Goal: Browse casually

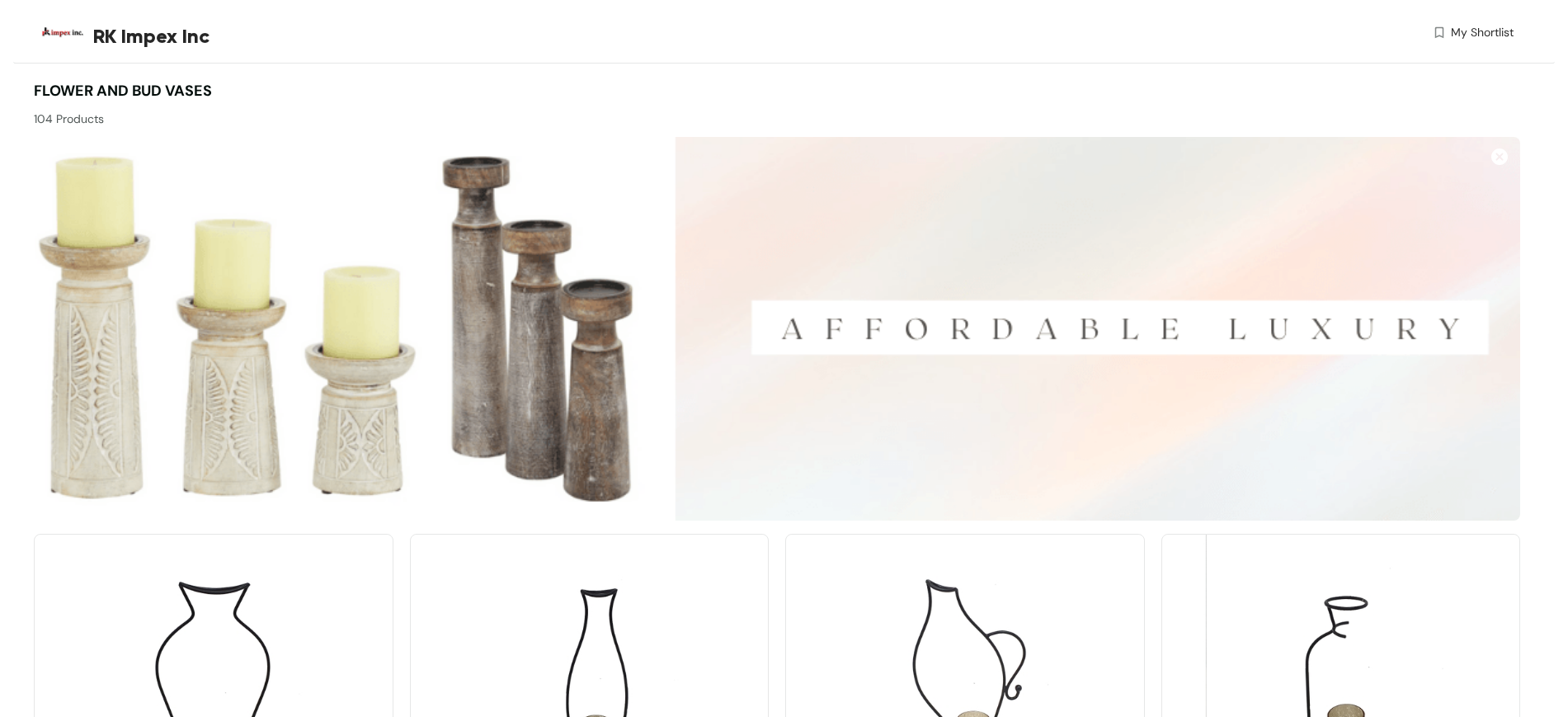
click at [1502, 159] on img at bounding box center [1499, 157] width 17 height 17
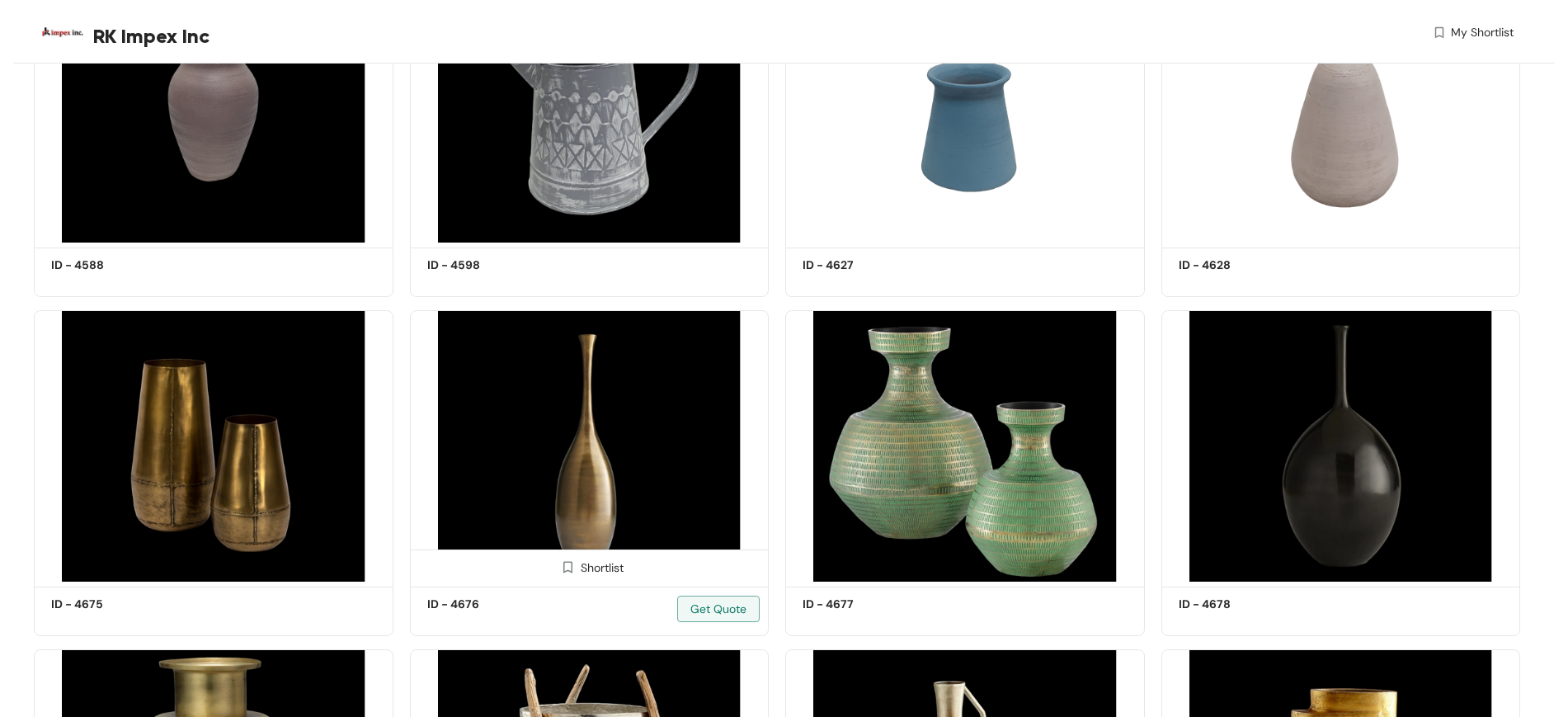
scroll to position [2062, 0]
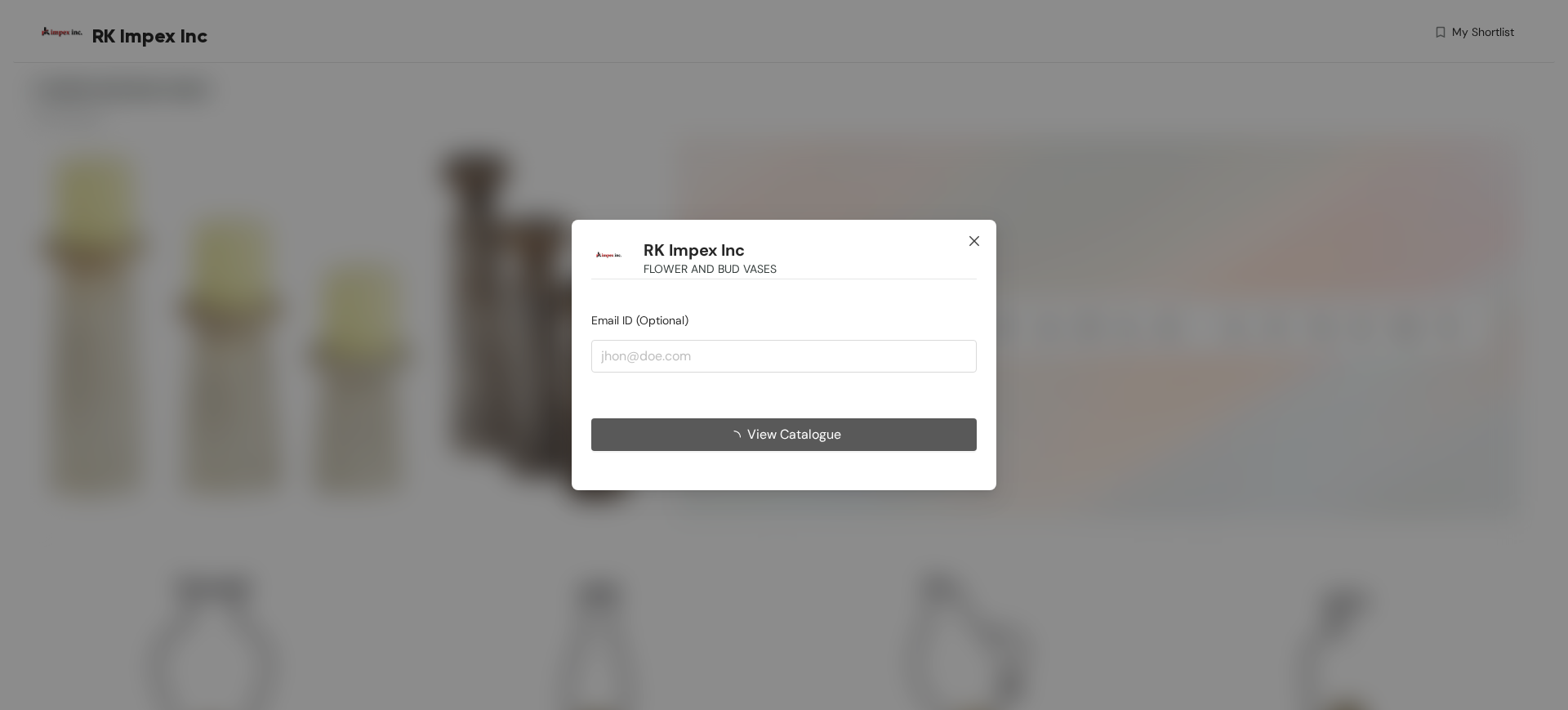
click at [974, 237] on icon "close" at bounding box center [974, 241] width 13 height 13
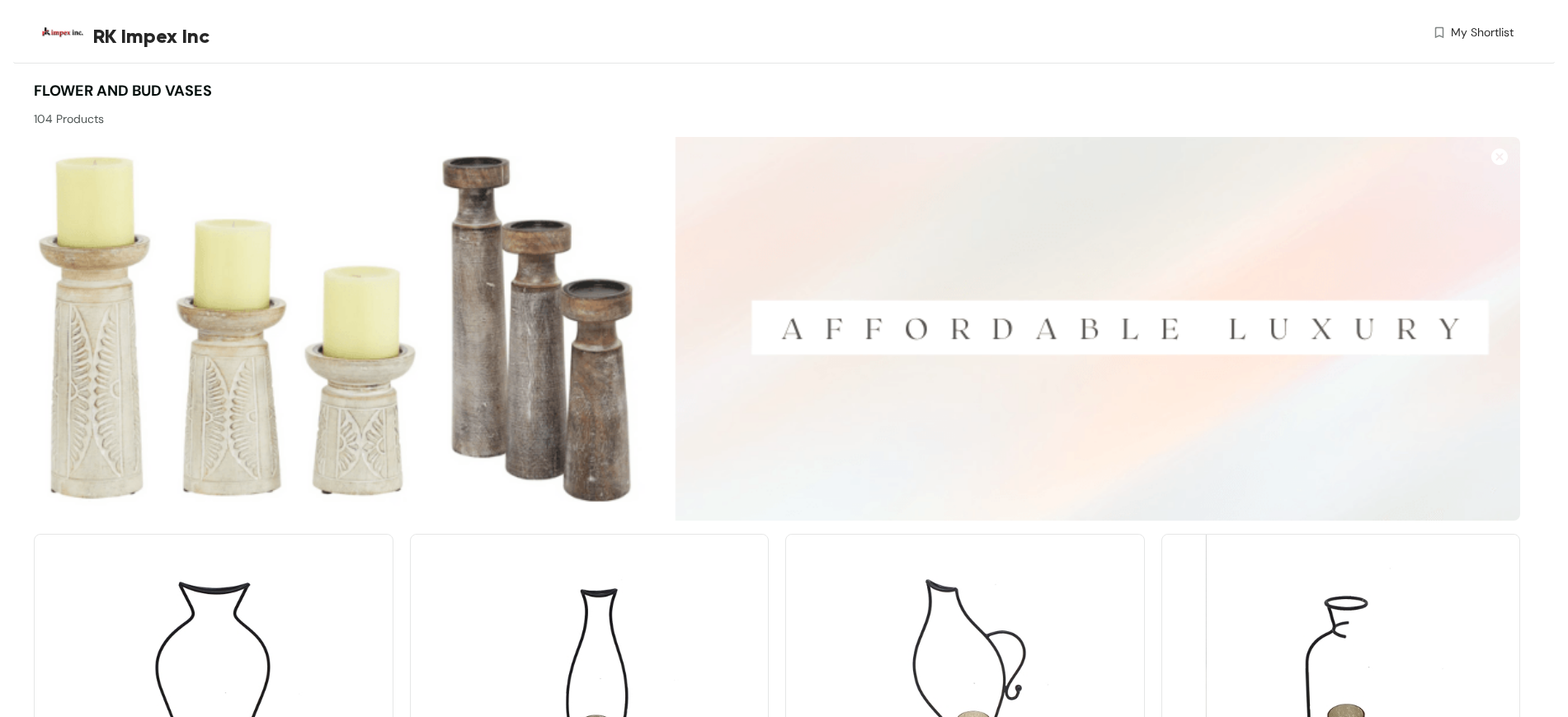
click at [1506, 154] on img at bounding box center [1499, 157] width 17 height 17
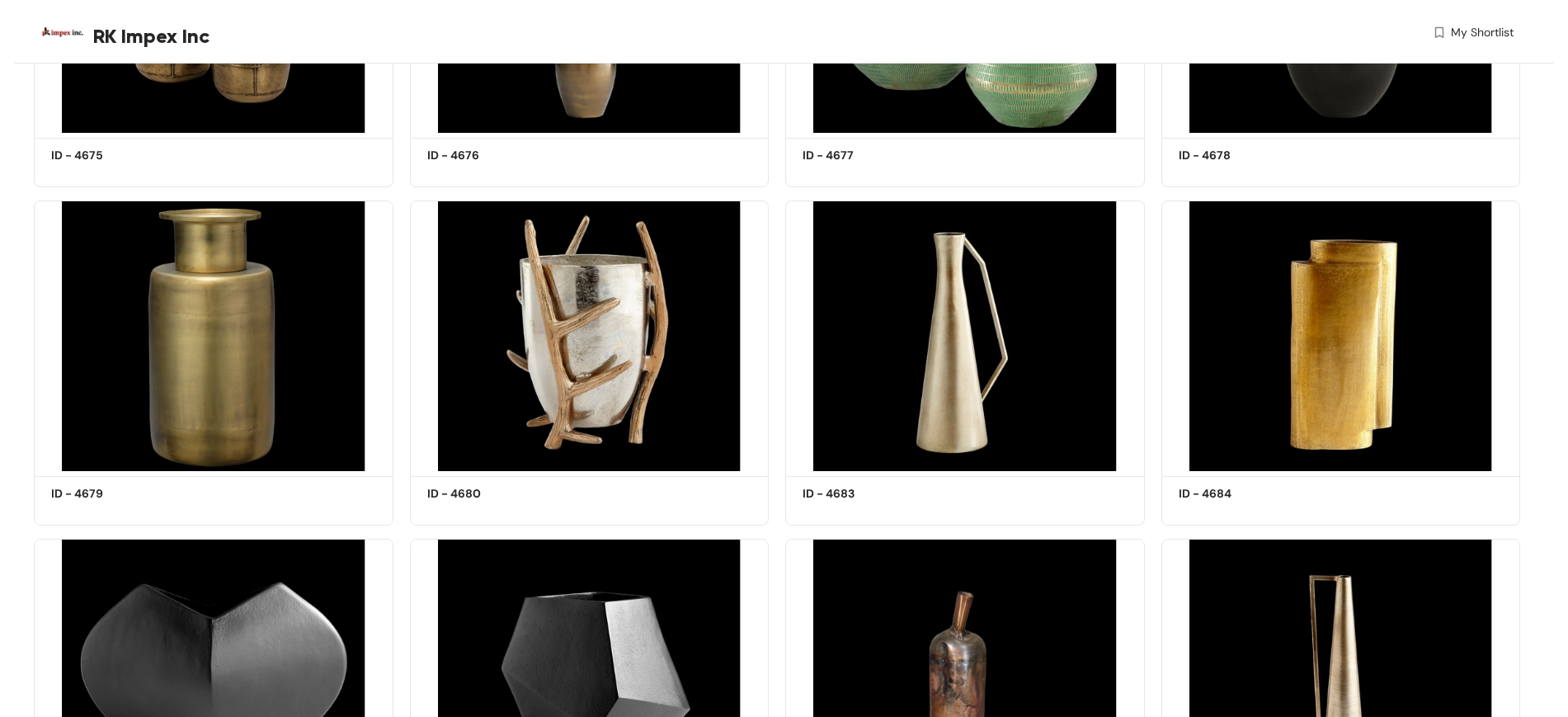
scroll to position [2269, 0]
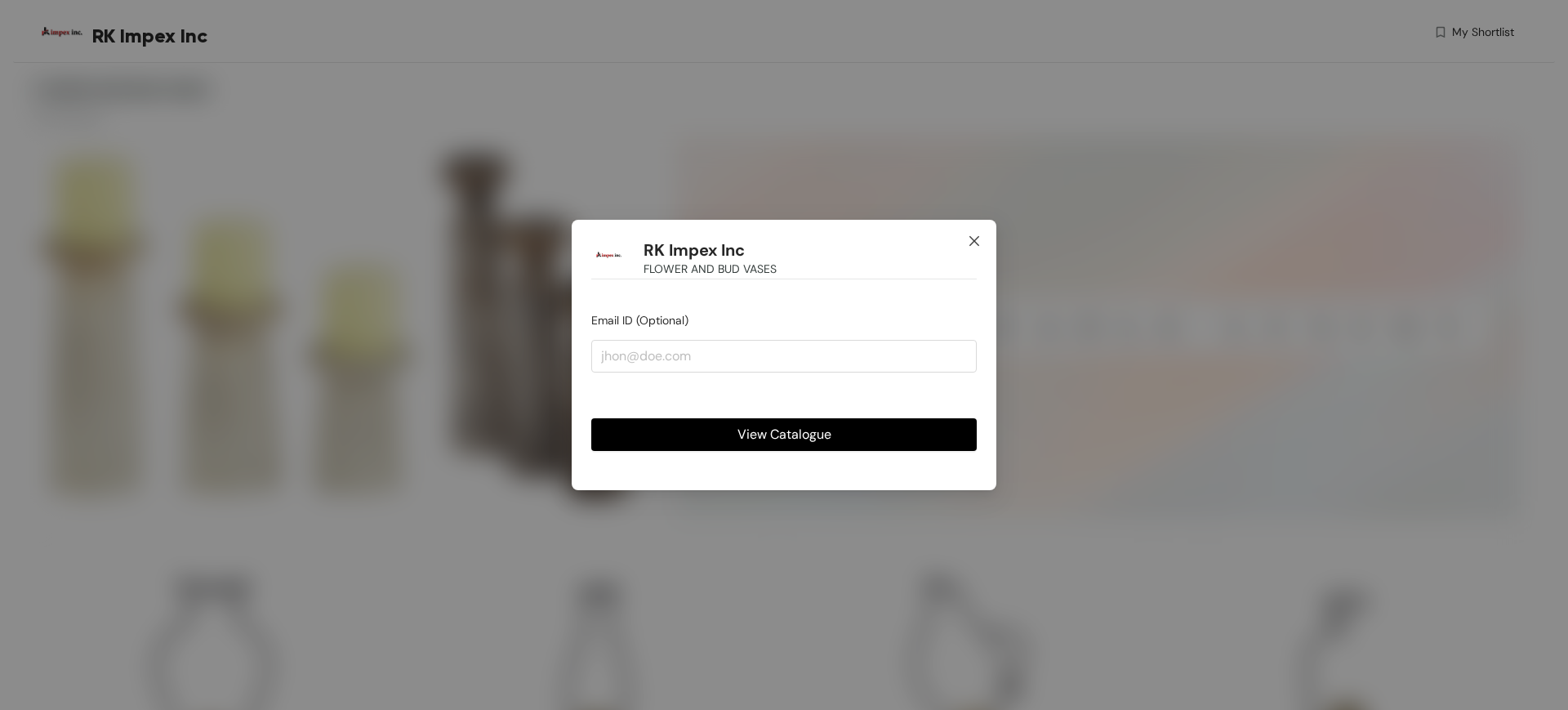
click at [973, 239] on icon "close" at bounding box center [974, 241] width 10 height 10
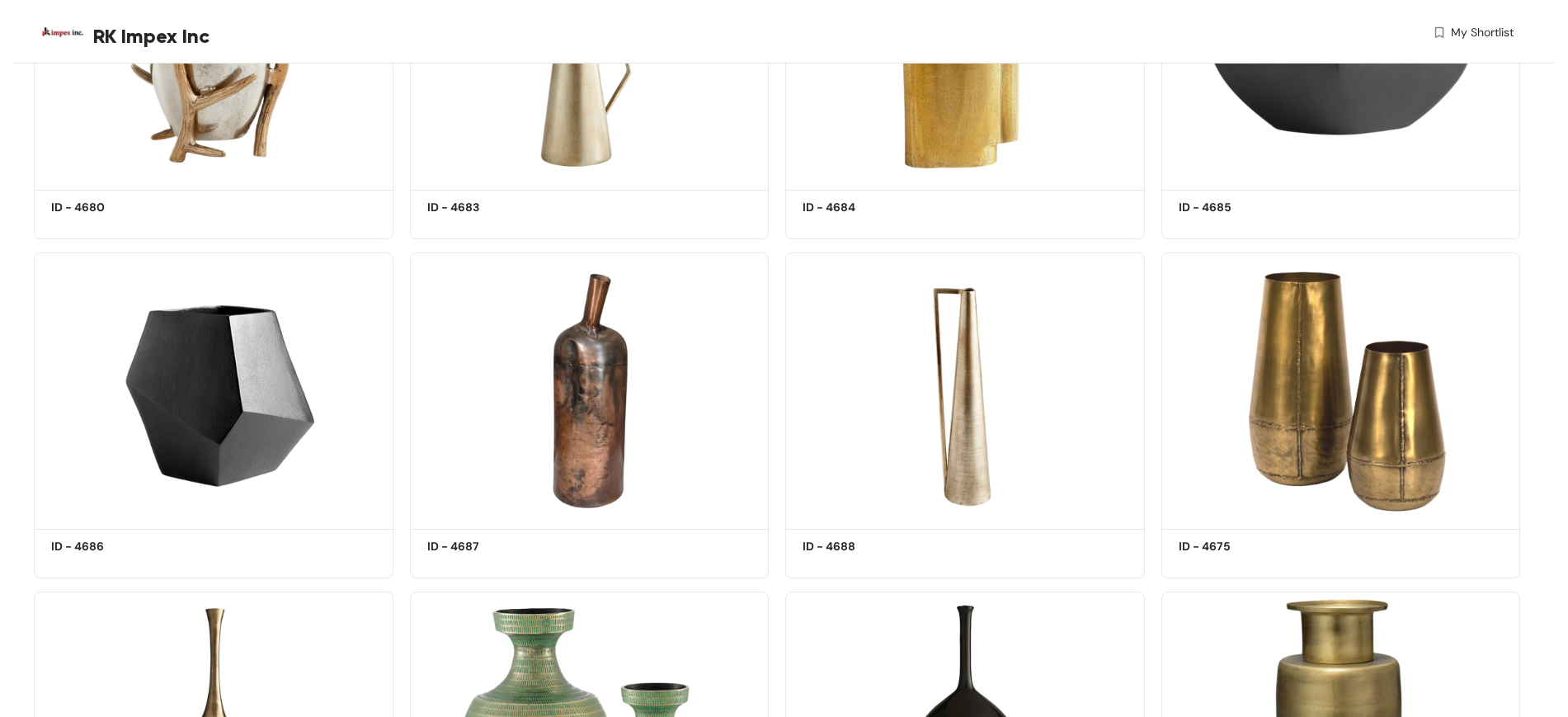
scroll to position [8666, 0]
